Goal: Communication & Community: Ask a question

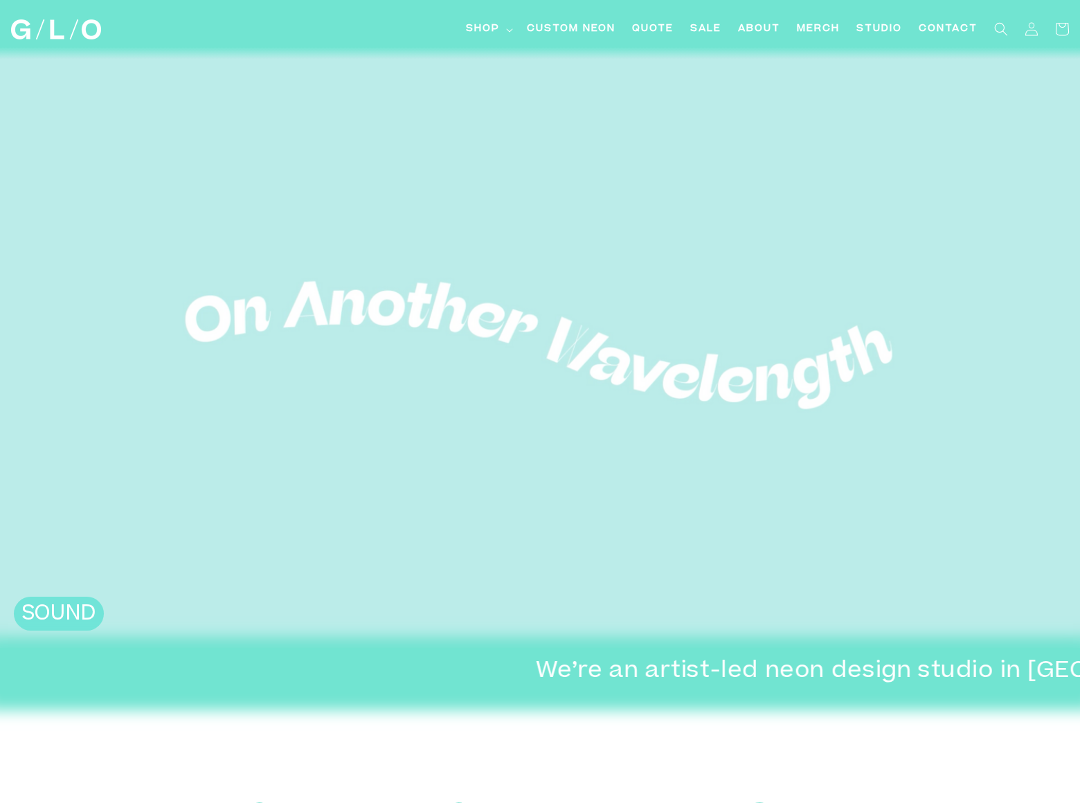
scroll to position [2995, 0]
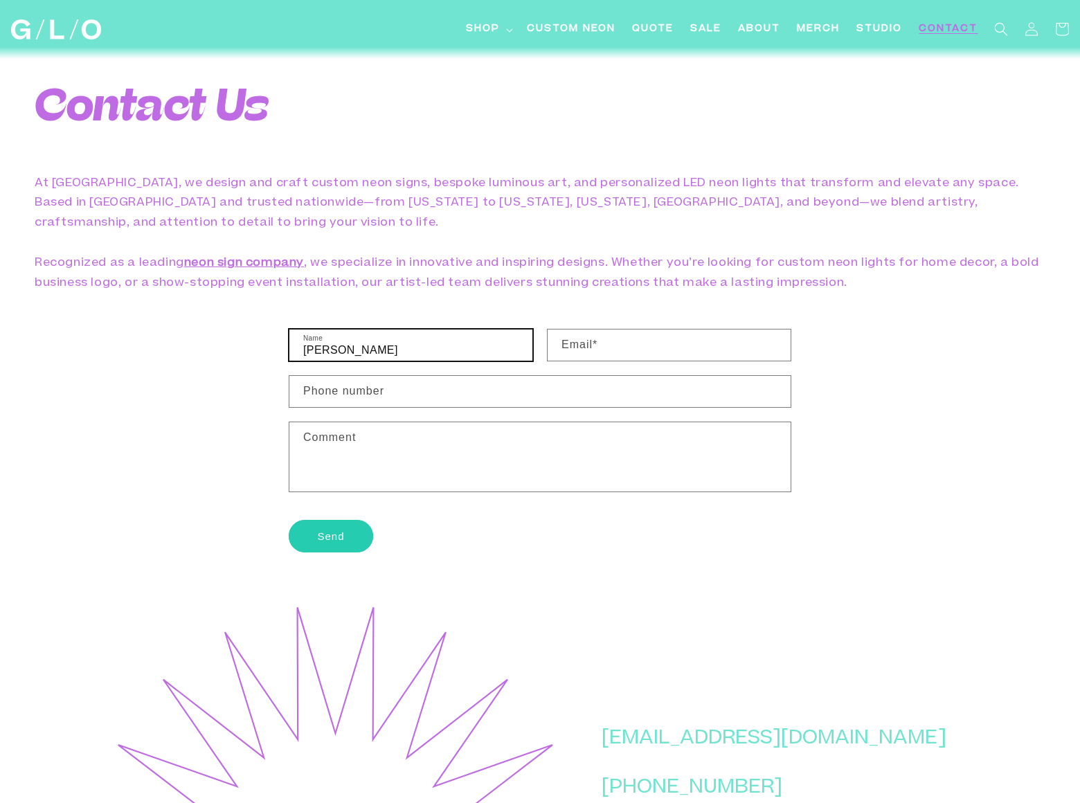
type input "[PERSON_NAME]"
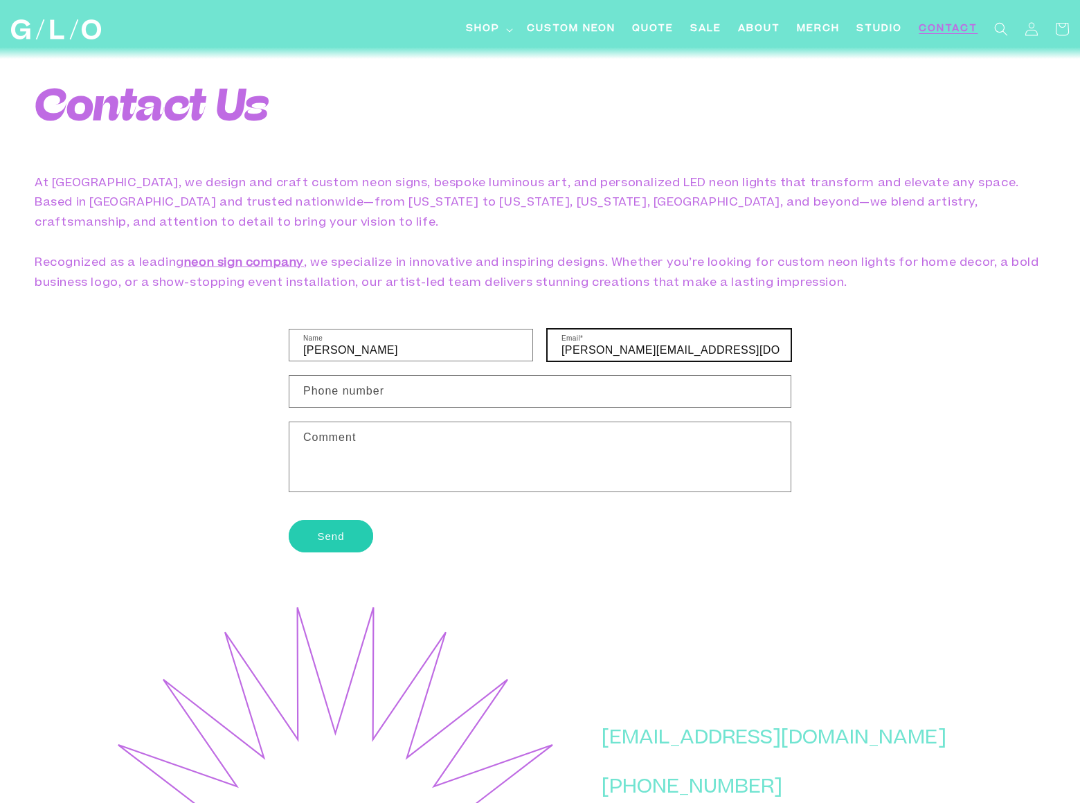
type input "[PERSON_NAME][EMAIL_ADDRESS][DOMAIN_NAME]"
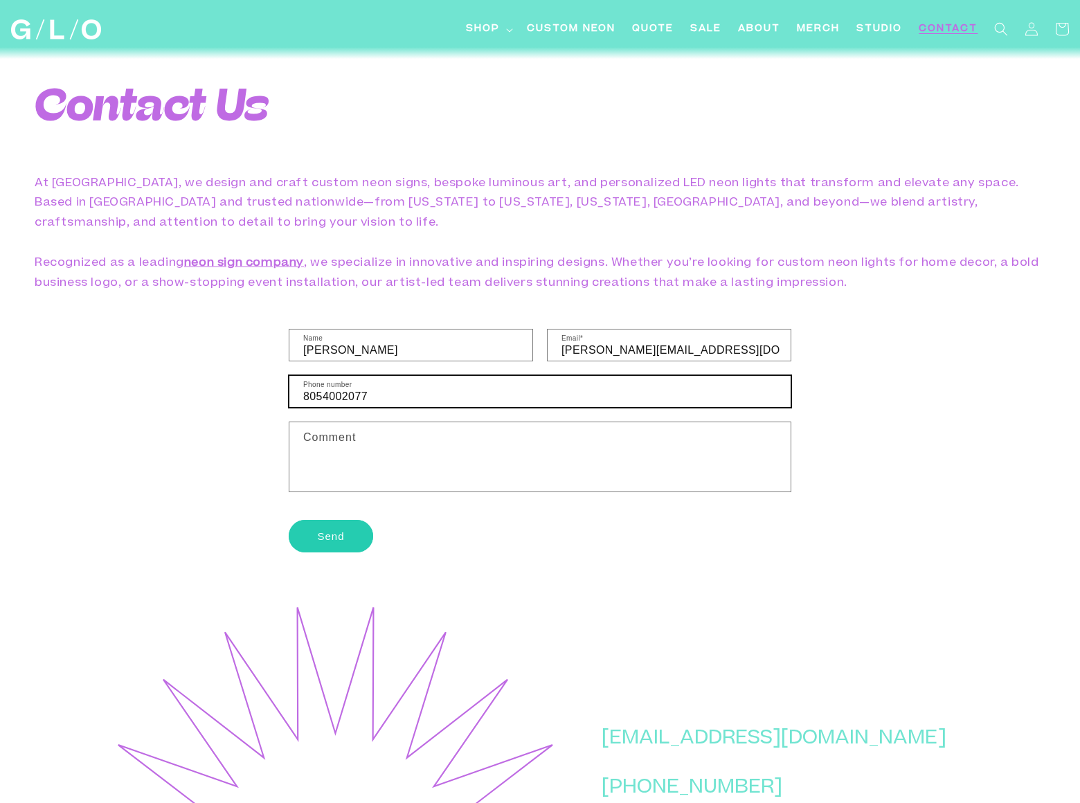
scroll to position [35, 0]
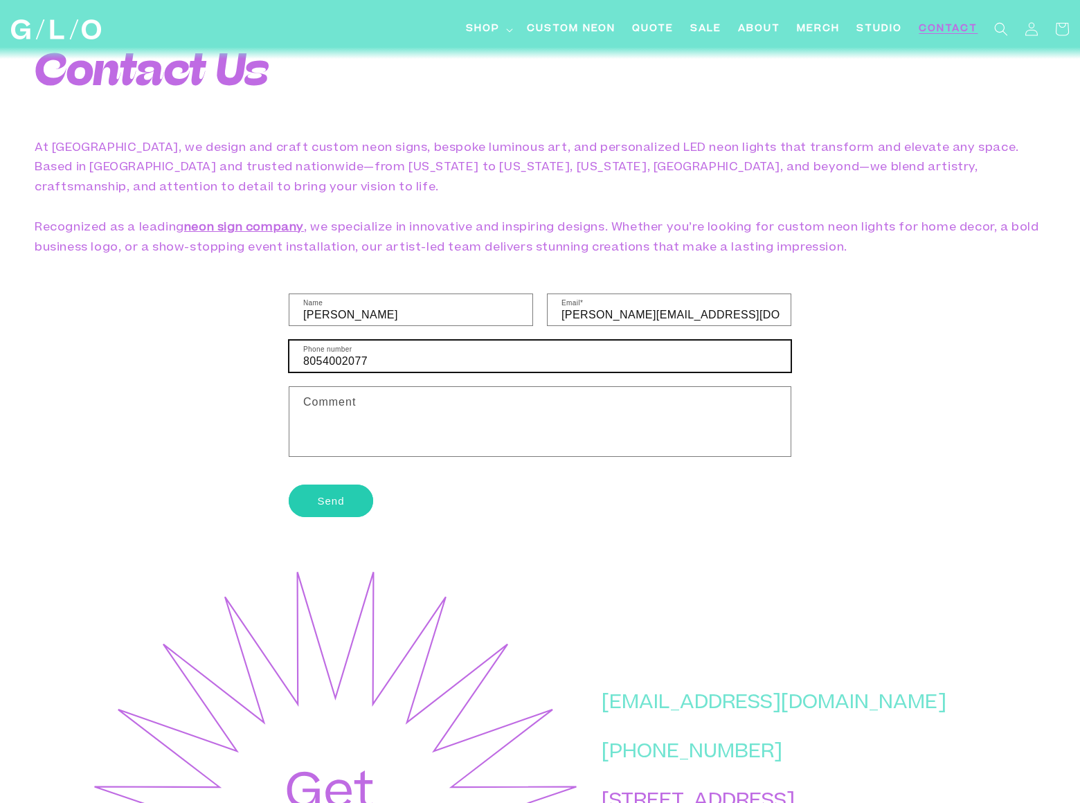
type input "8054002077"
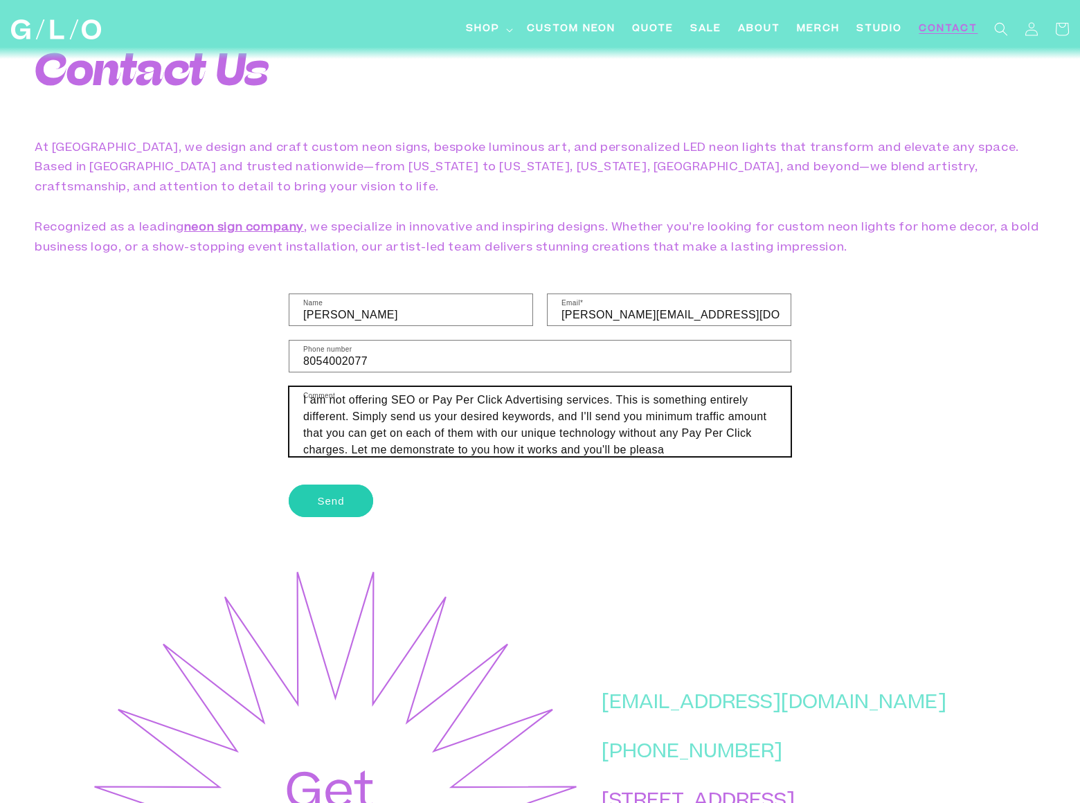
scroll to position [27, 0]
type textarea "I am not offering SEO or Pay Per Click Advertising services. This is something …"
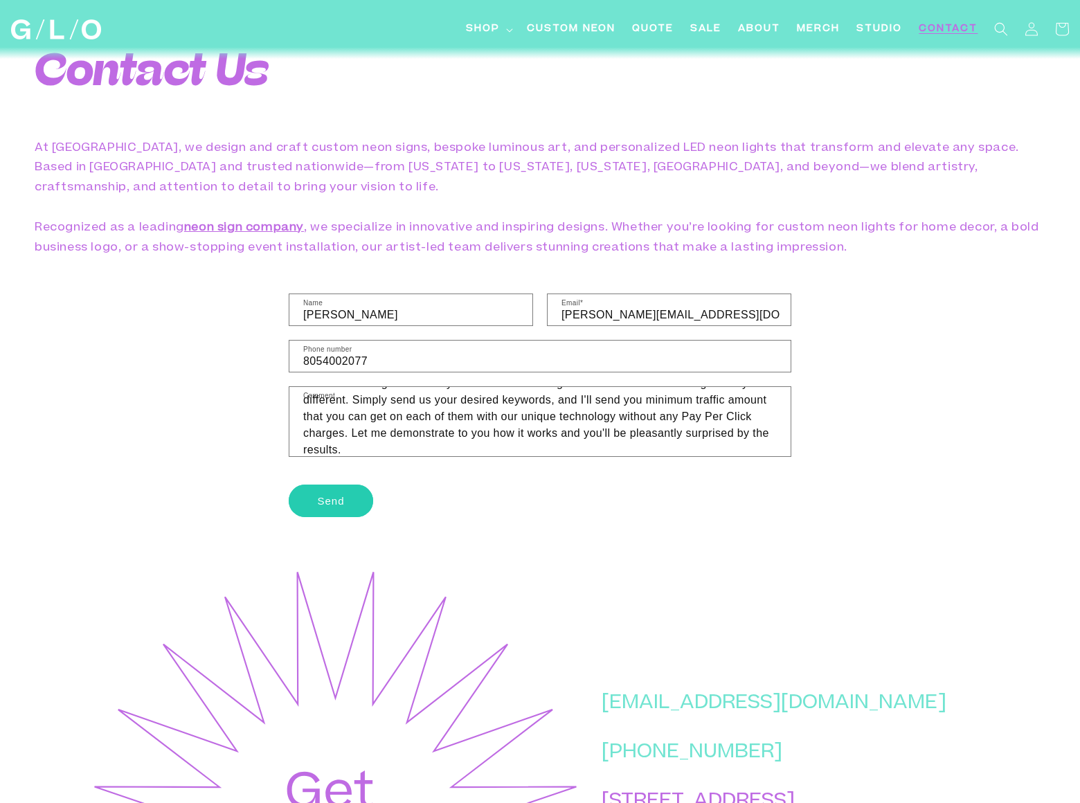
click at [331, 485] on button "Send" at bounding box center [331, 501] width 84 height 33
